Goal: Navigation & Orientation: Find specific page/section

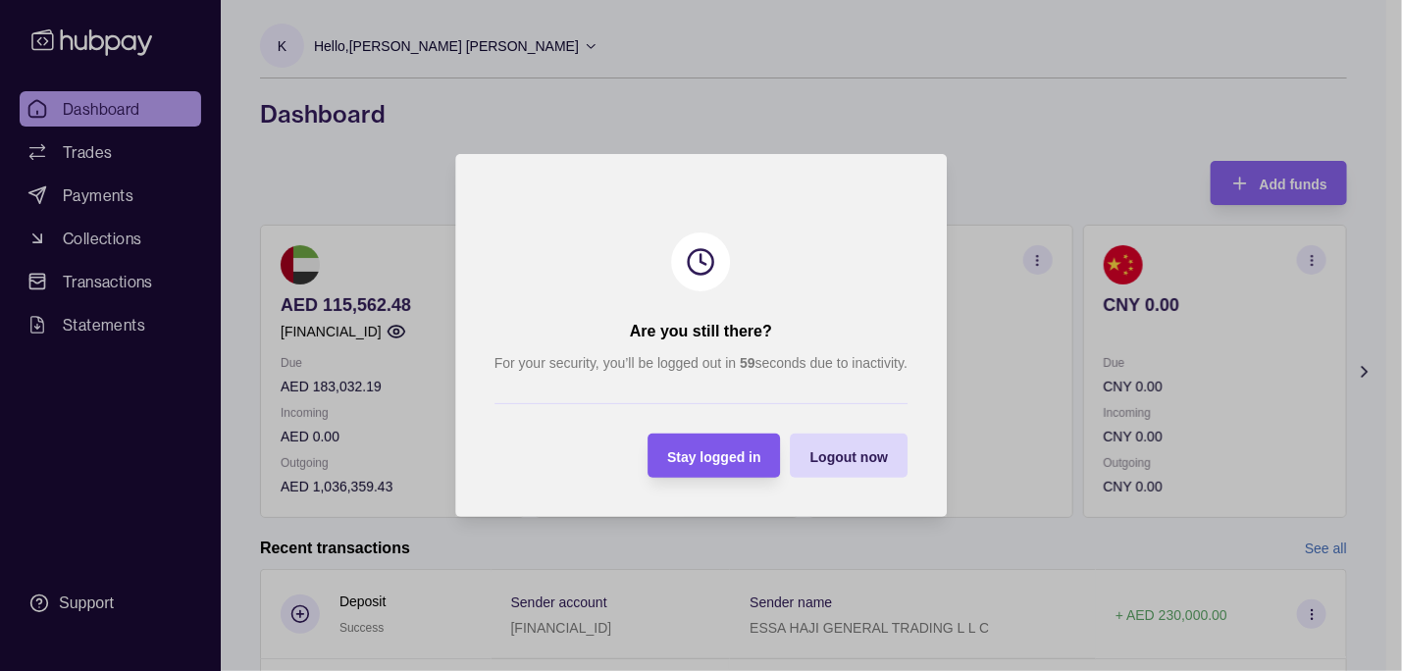
click at [700, 451] on span "Stay logged in" at bounding box center [714, 457] width 94 height 16
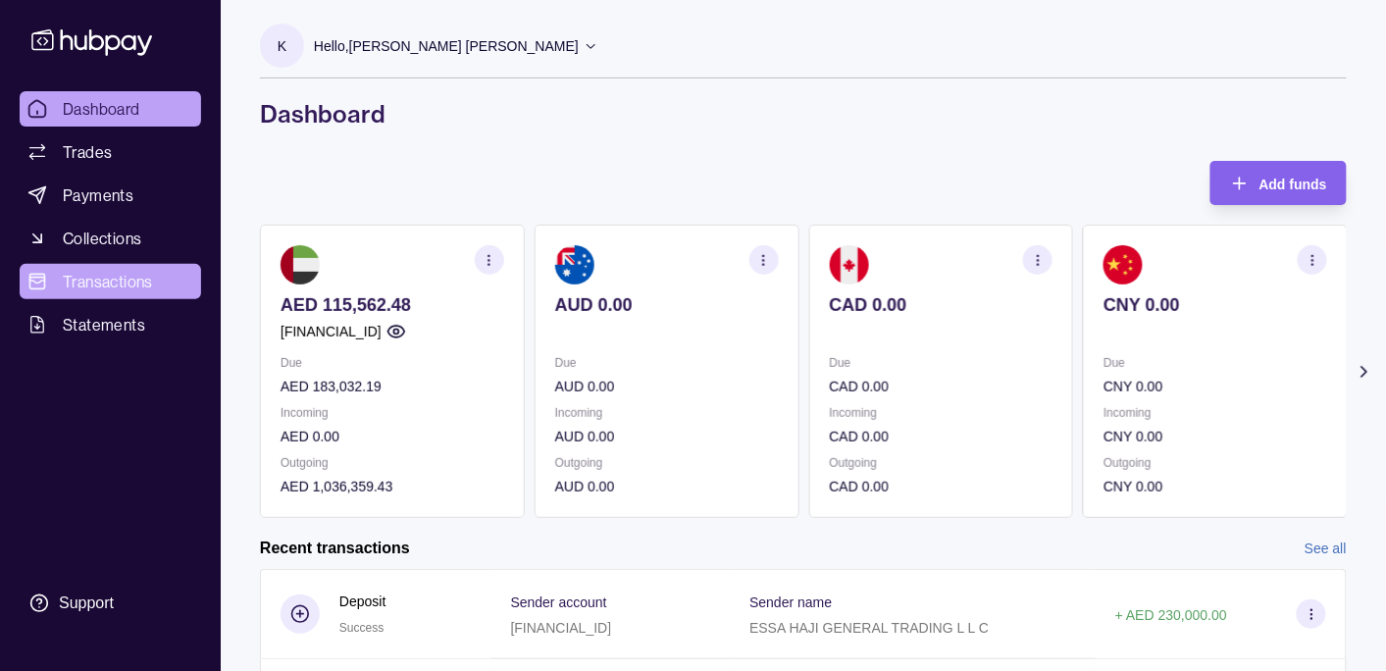
click at [109, 273] on span "Transactions" at bounding box center [108, 282] width 90 height 24
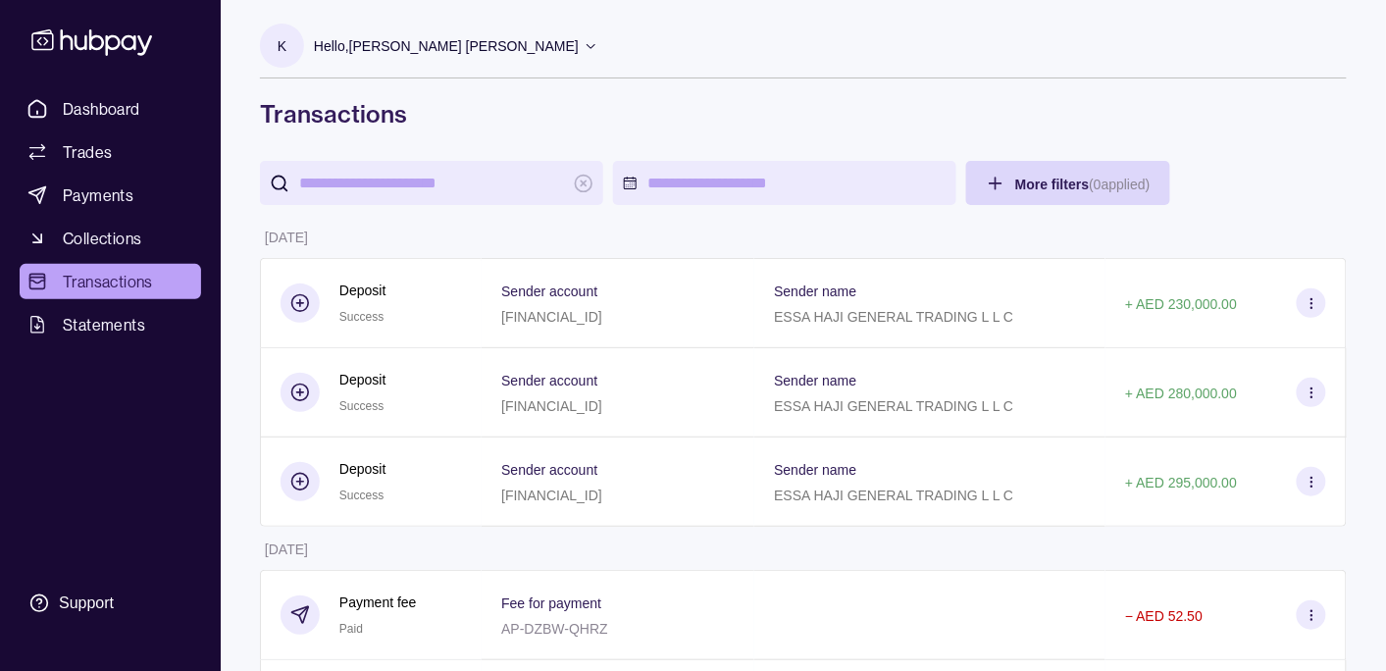
click at [436, 45] on p "Hello, [PERSON_NAME] [PERSON_NAME]" at bounding box center [446, 46] width 265 height 22
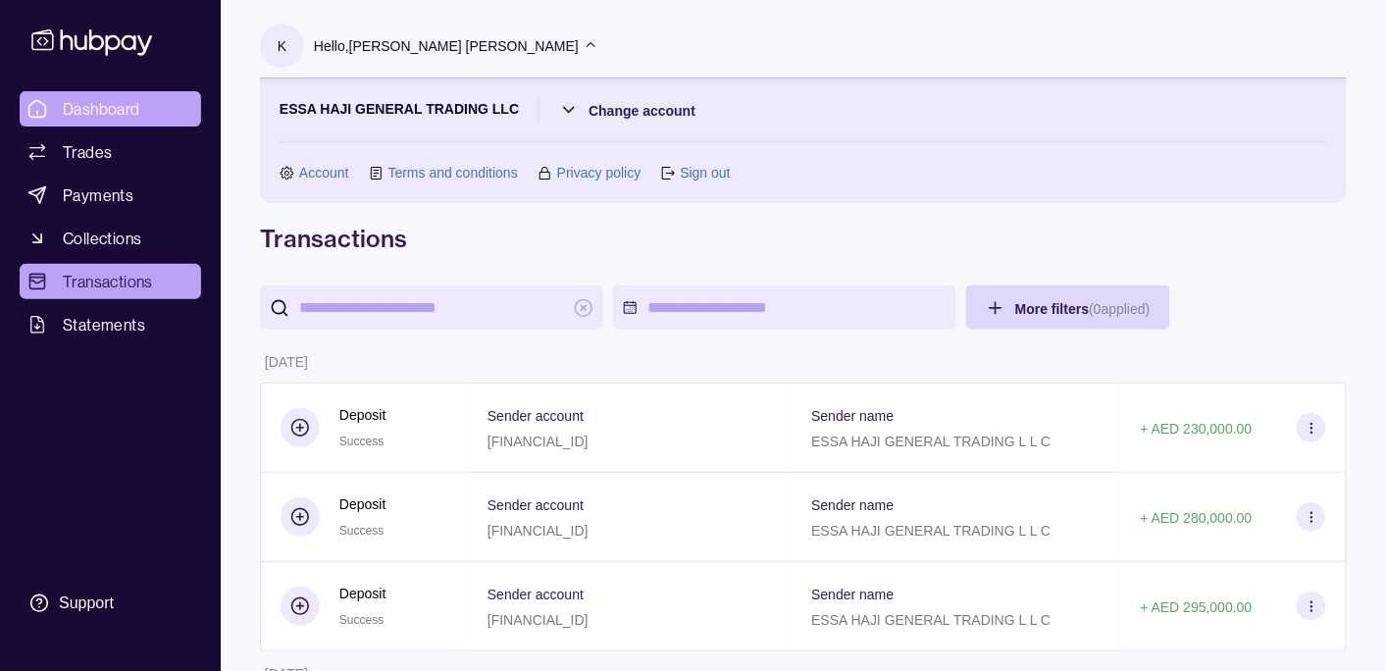
click at [129, 109] on span "Dashboard" at bounding box center [102, 109] width 78 height 24
